Goal: Transaction & Acquisition: Obtain resource

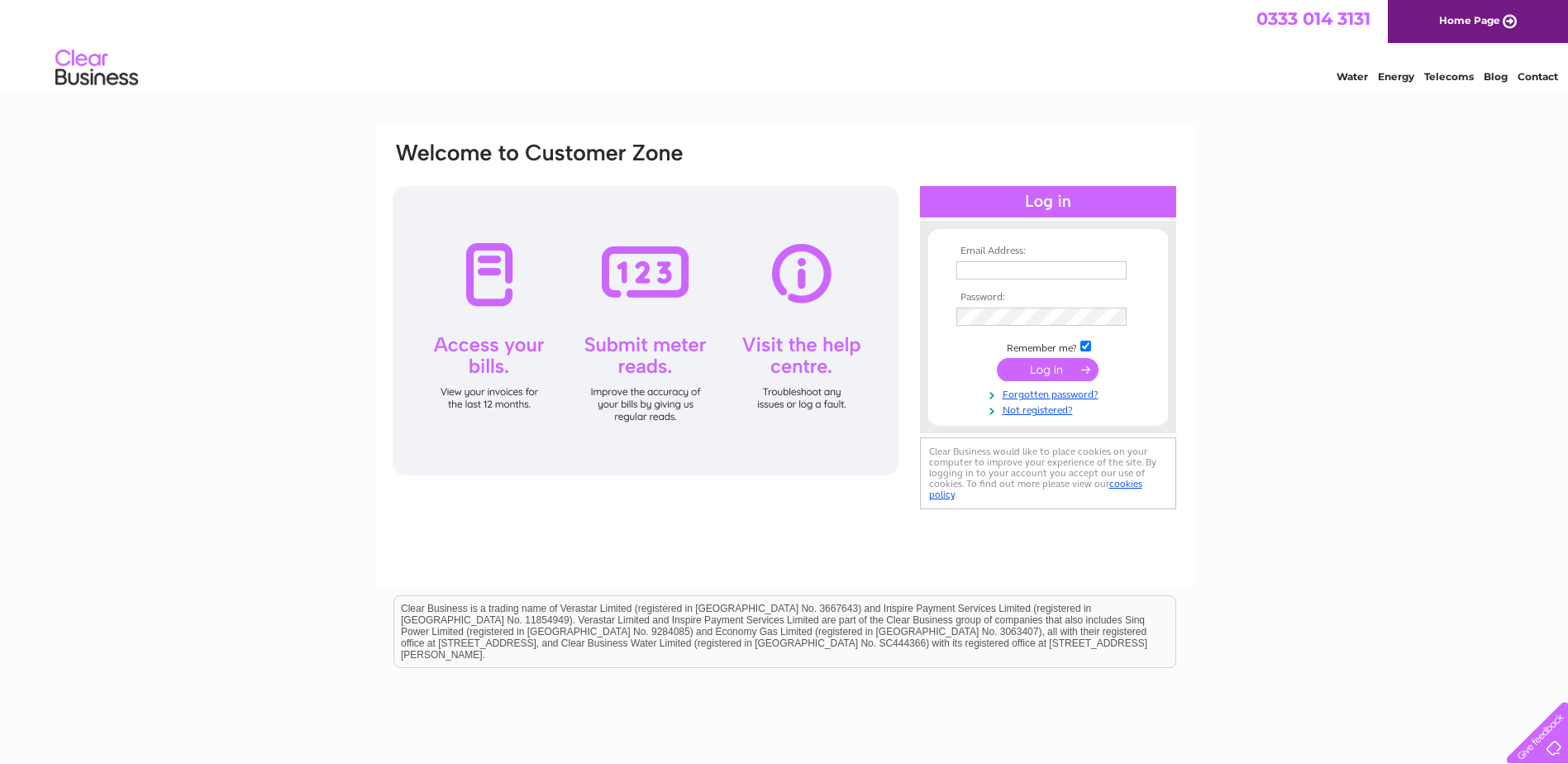
type input "donna.sweeny@tonygee.com"
click at [1049, 373] on input "submit" at bounding box center [1047, 369] width 102 height 23
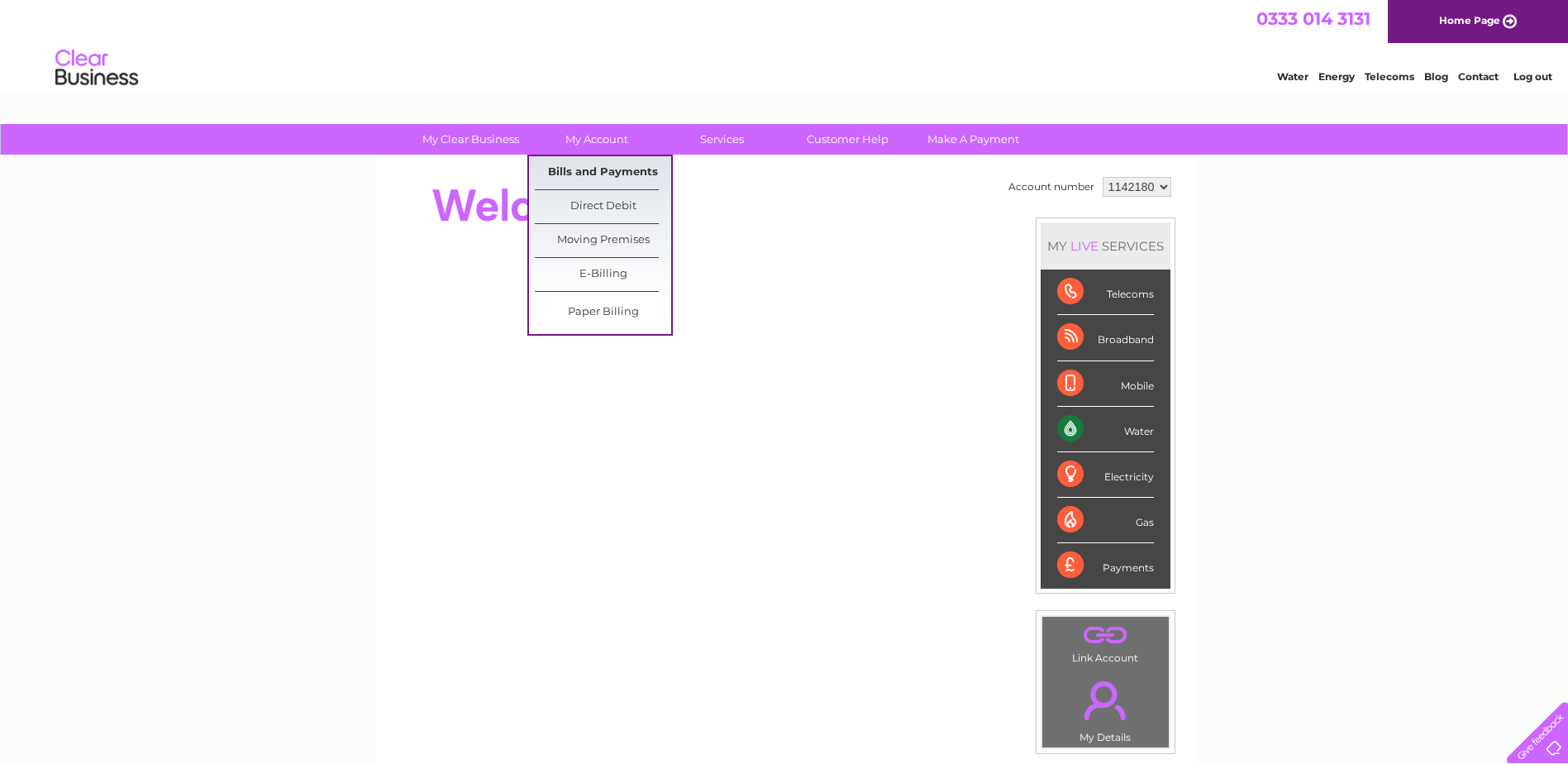
click at [587, 172] on link "Bills and Payments" at bounding box center [603, 172] width 136 height 33
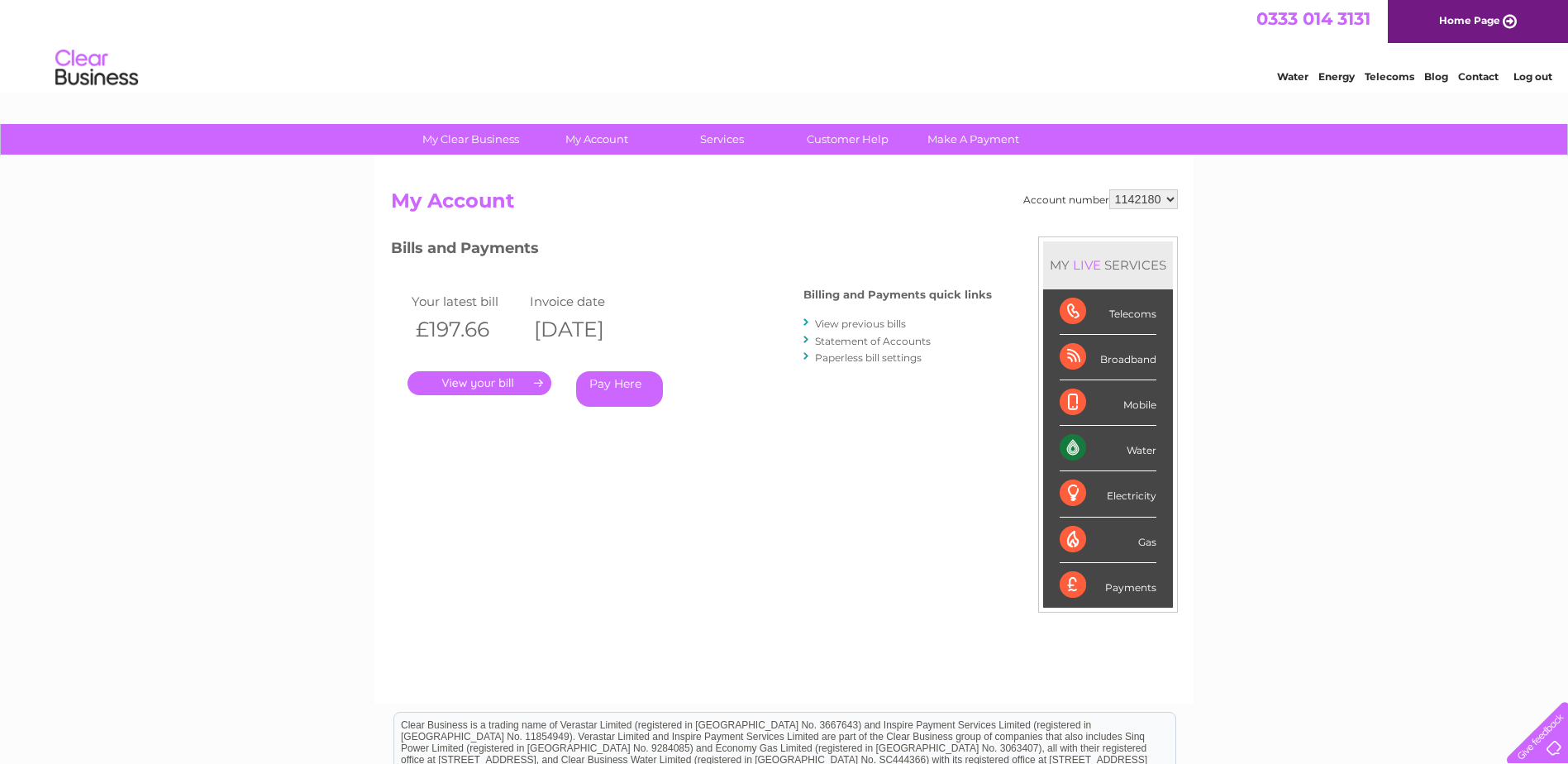
click at [488, 377] on link "." at bounding box center [479, 383] width 144 height 24
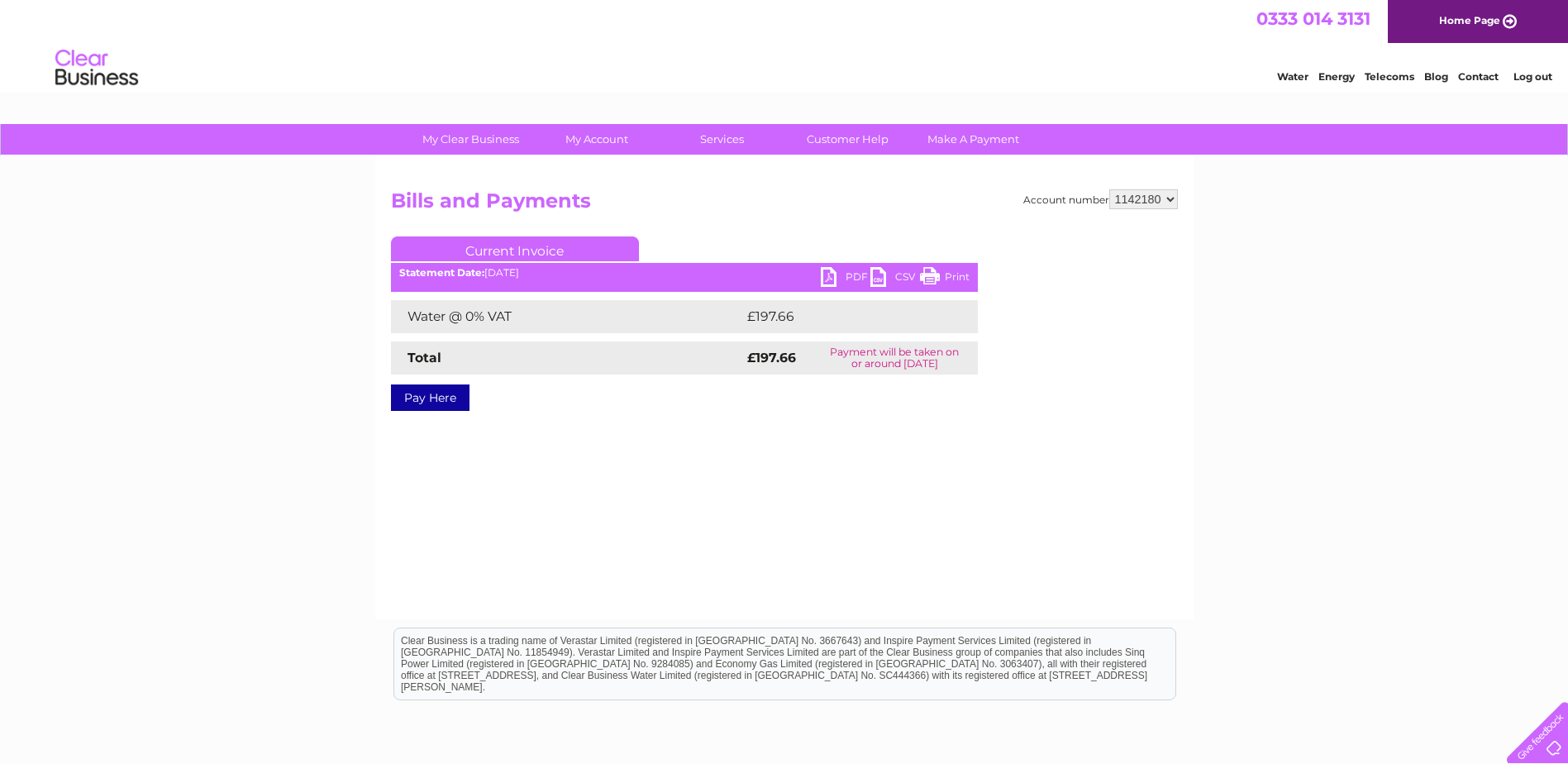
click at [852, 277] on link "PDF" at bounding box center [845, 278] width 50 height 24
